Goal: Download file/media

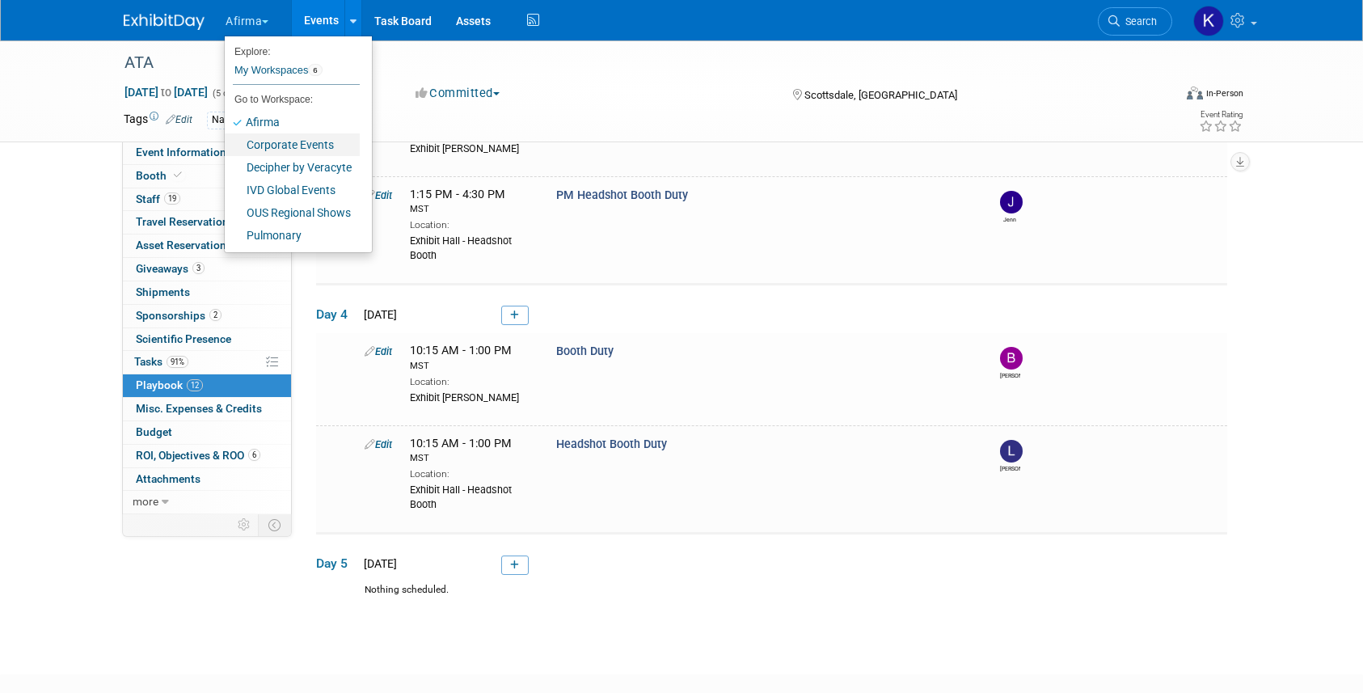
click at [272, 142] on link "Corporate Events" at bounding box center [292, 144] width 135 height 23
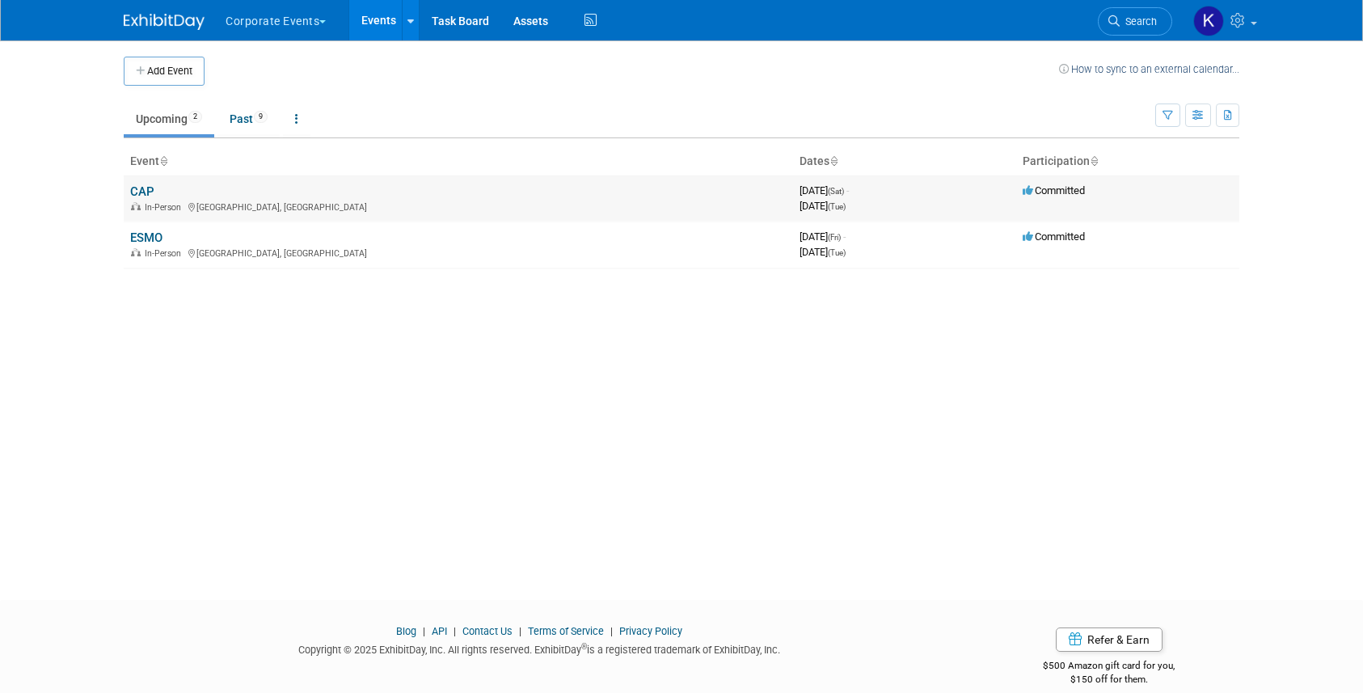
click at [139, 186] on link "CAP" at bounding box center [142, 191] width 24 height 15
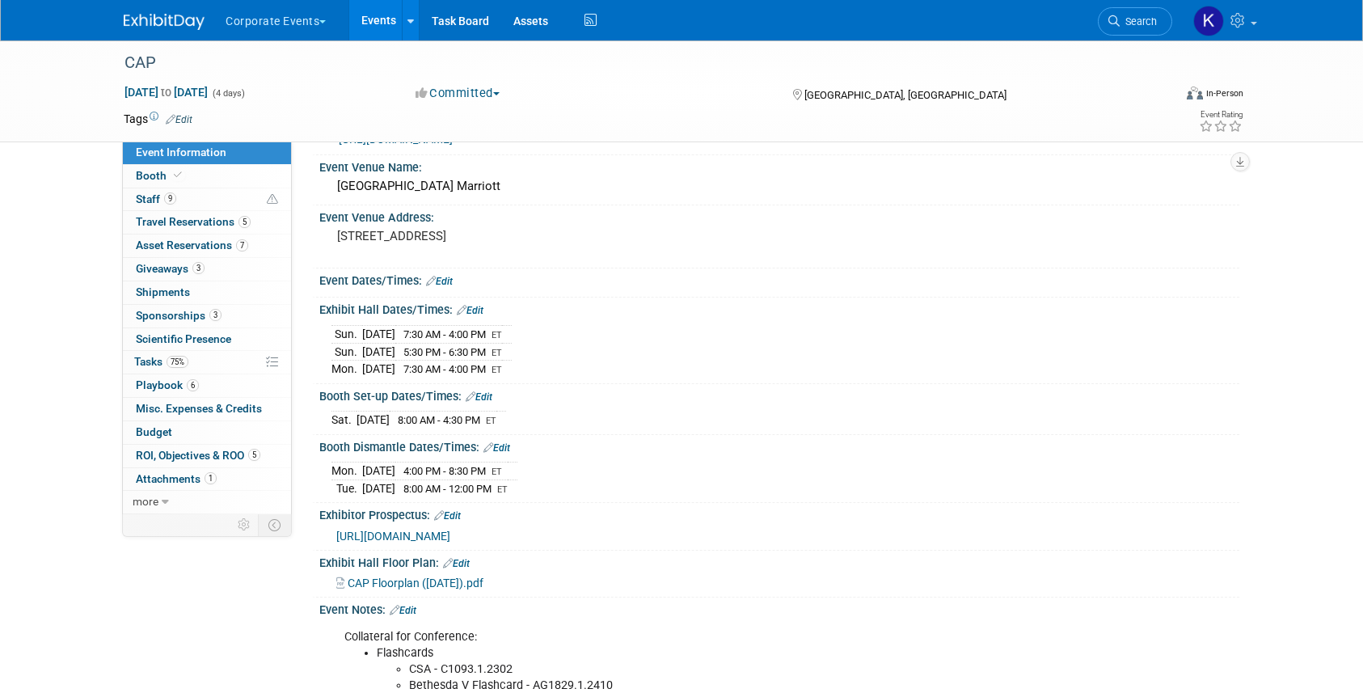
scroll to position [60, 0]
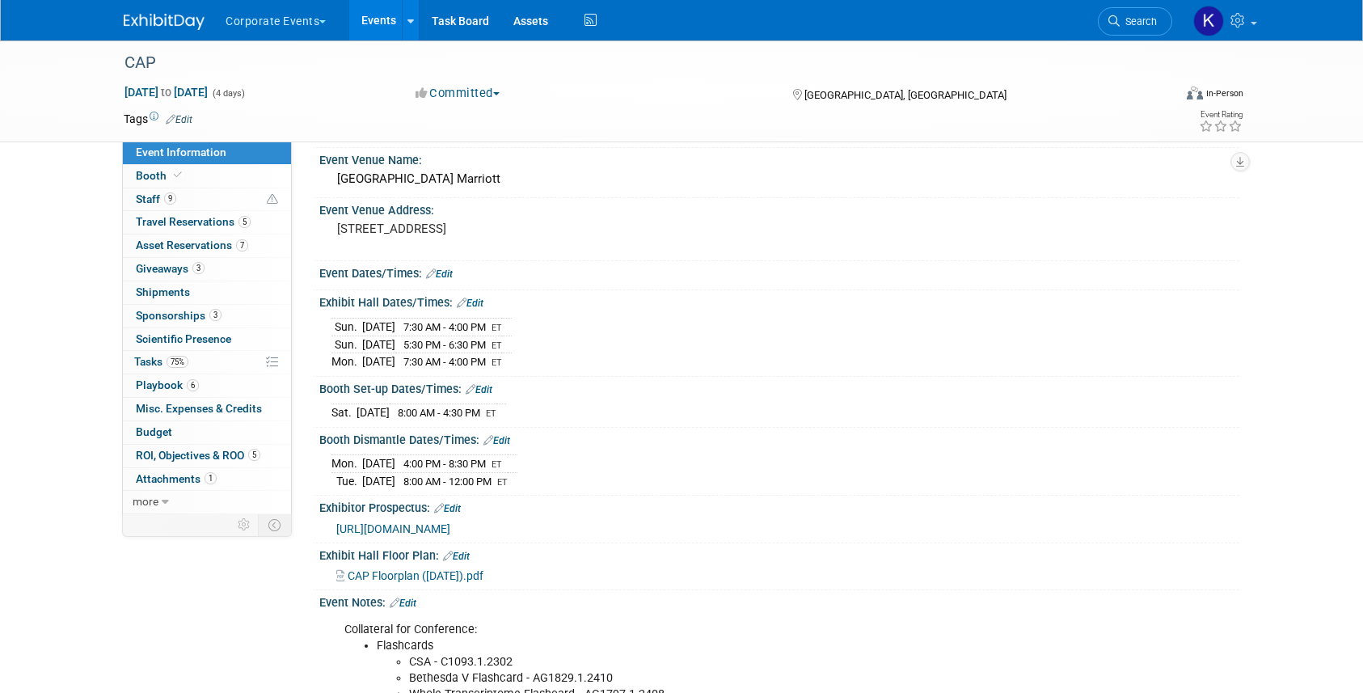
click at [398, 582] on span "CAP Floorplan (6.4.25).pdf" at bounding box center [416, 575] width 136 height 13
